Goal: Transaction & Acquisition: Purchase product/service

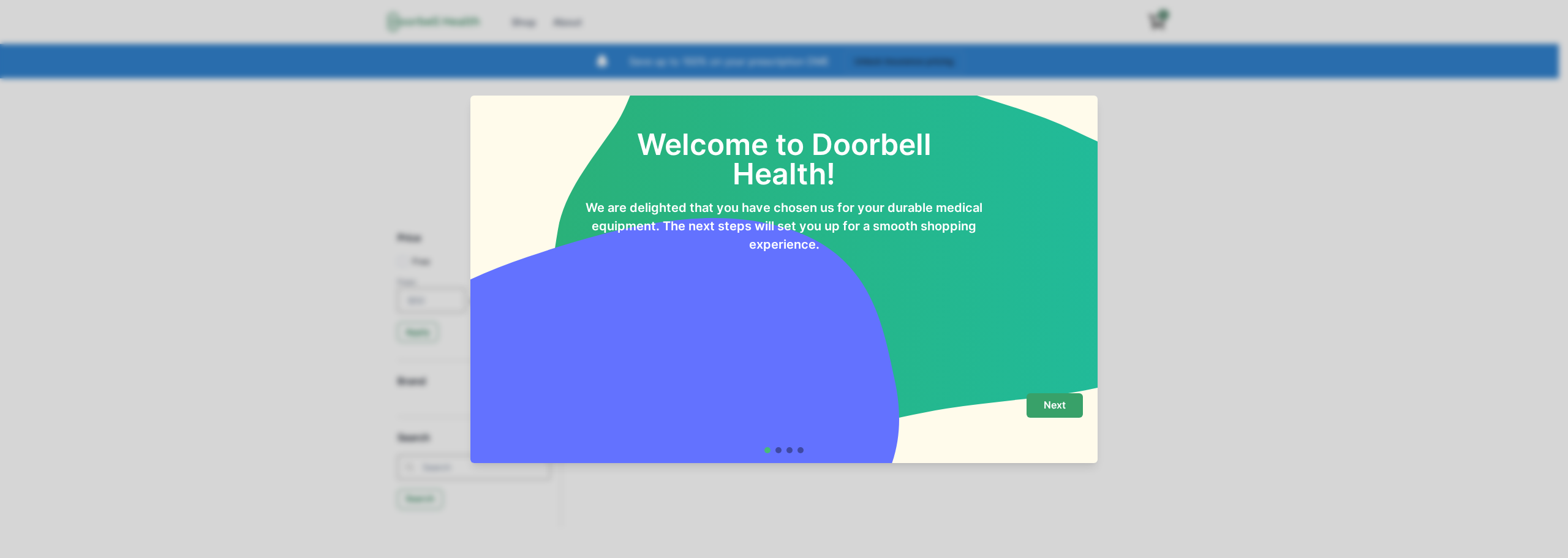
click at [1060, 406] on p "Next" at bounding box center [1054, 405] width 22 height 12
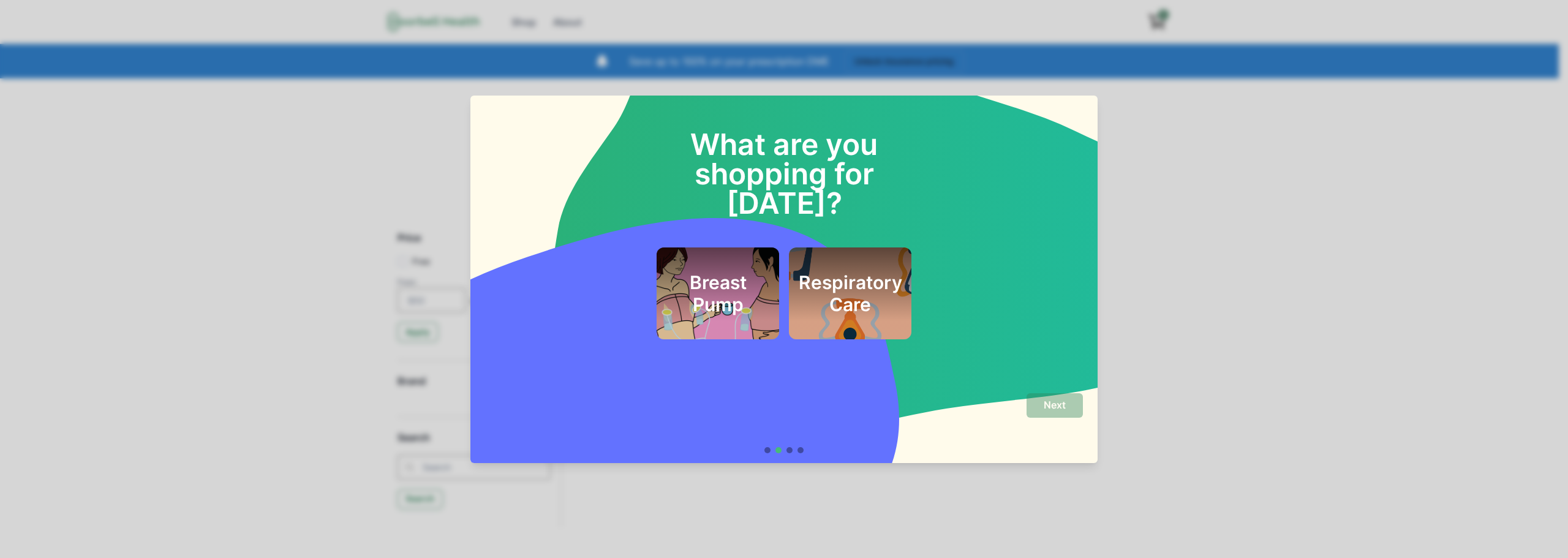
click at [1207, 275] on div "What are you shopping for [DATE]? Breast Pump Respiratory Care Next" at bounding box center [784, 279] width 1568 height 558
click at [720, 280] on h2 "Breast Pump" at bounding box center [718, 293] width 93 height 44
click at [1059, 403] on p "Next" at bounding box center [1054, 405] width 22 height 12
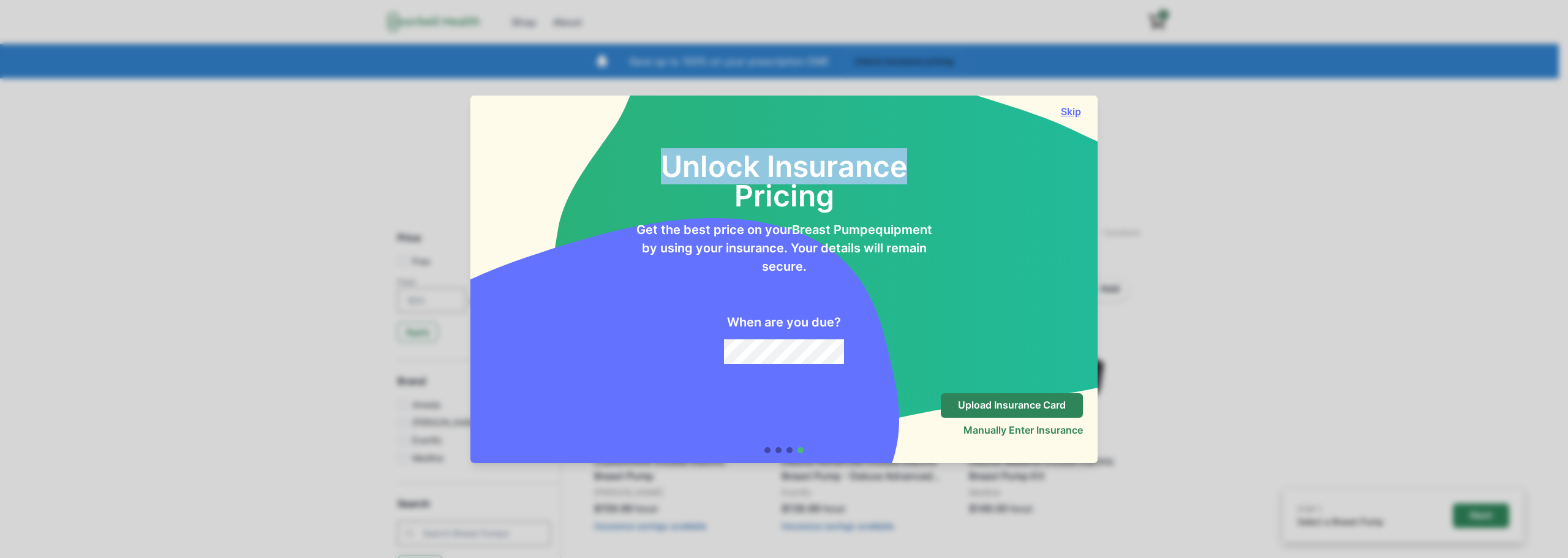
click at [1068, 117] on section "Skip Unlock Insurance Pricing Get the best price on your Breast Pump equipment …" at bounding box center [784, 279] width 627 height 368
click at [1070, 110] on button "Skip" at bounding box center [1070, 111] width 24 height 13
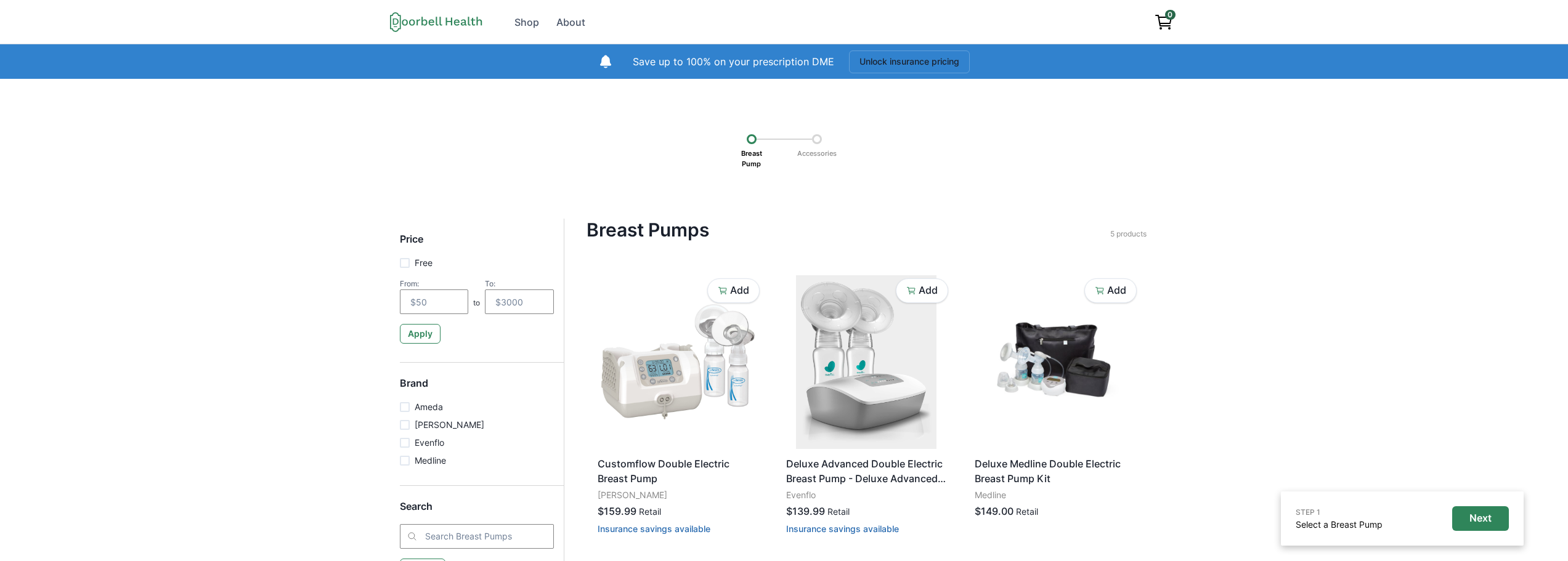
click at [418, 27] on icon at bounding box center [436, 22] width 92 height 21
click at [391, 21] on icon at bounding box center [436, 22] width 92 height 21
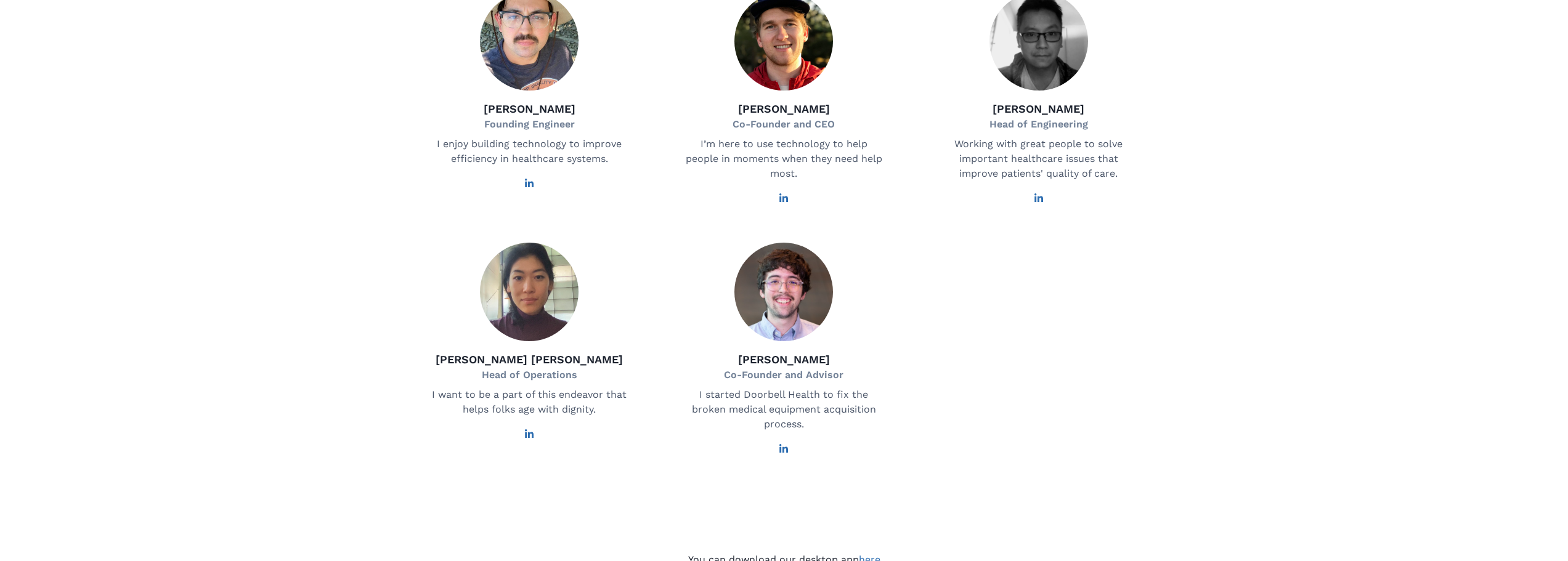
scroll to position [247, 0]
